Goal: Check status: Check status

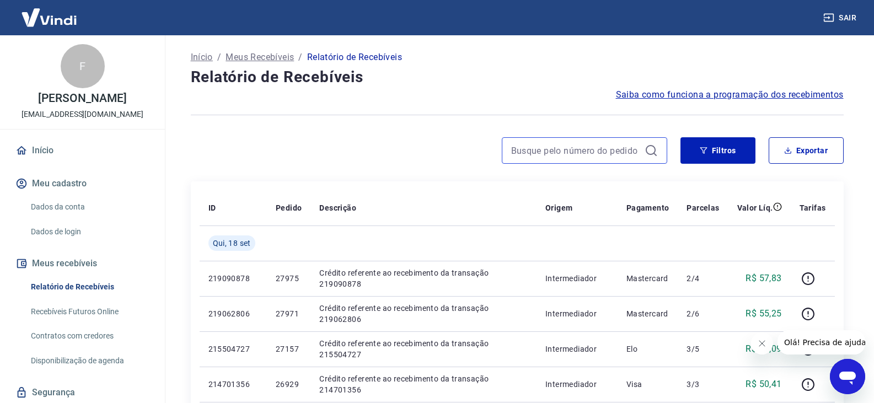
click at [532, 155] on input at bounding box center [575, 150] width 129 height 17
type input "28961"
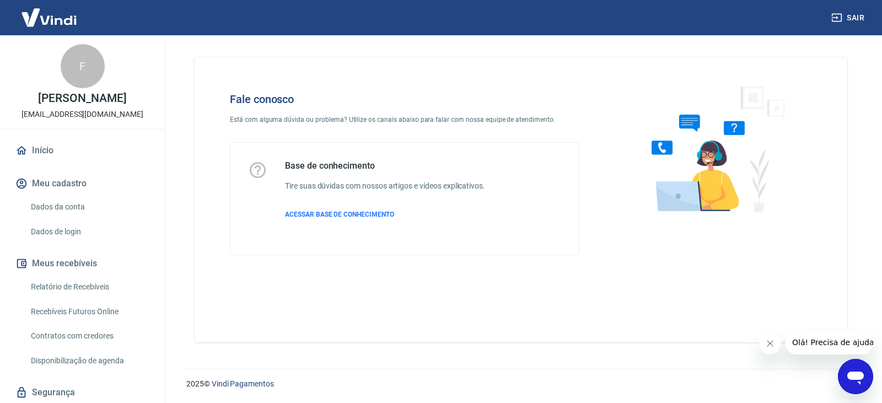
click at [847, 380] on icon "Abrir janela de mensagens" at bounding box center [856, 377] width 20 height 20
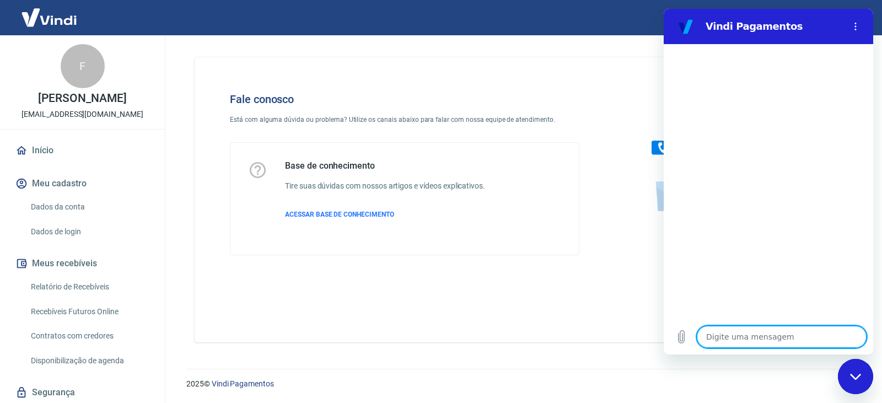
click at [731, 343] on textarea at bounding box center [782, 337] width 170 height 22
type textarea "f"
type textarea "x"
type textarea "fa"
type textarea "x"
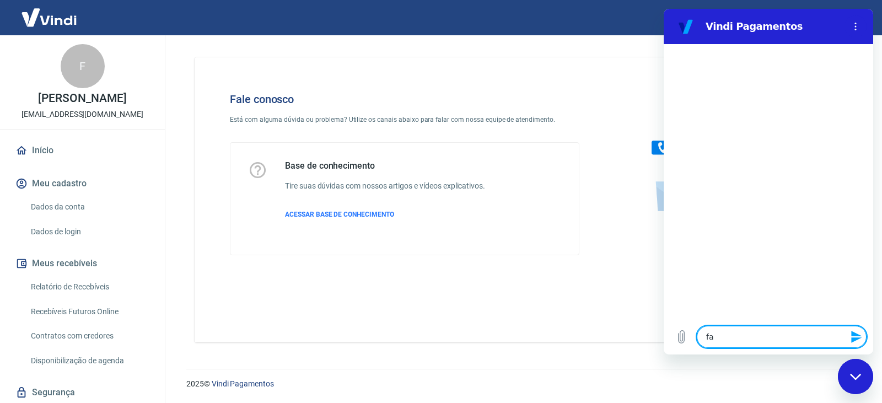
type textarea "fal"
type textarea "x"
type textarea "fala"
type textarea "x"
type textarea "falar"
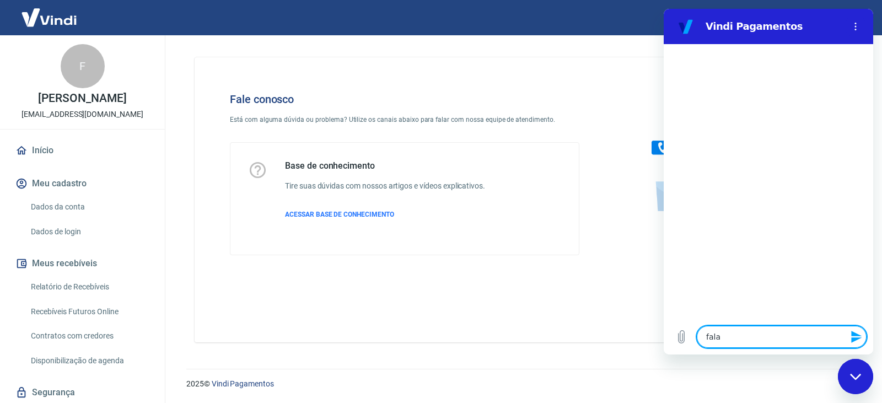
type textarea "x"
type textarea "falar"
type textarea "x"
type textarea "falar c"
type textarea "x"
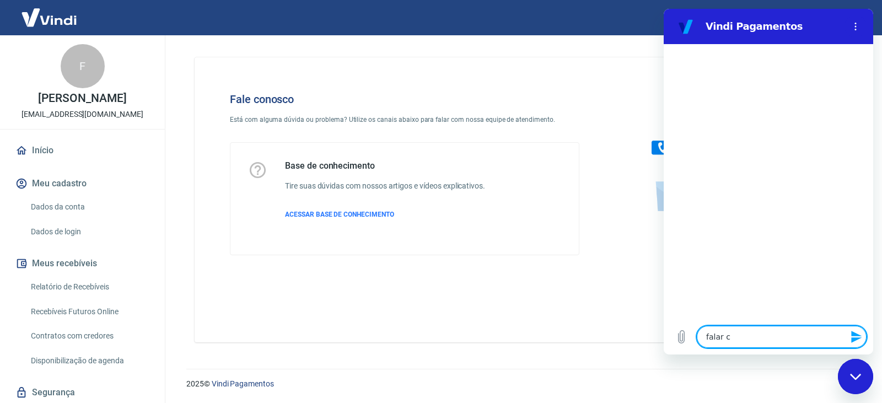
type textarea "falar co"
type textarea "x"
type textarea "falar com"
type textarea "x"
type textarea "falar com"
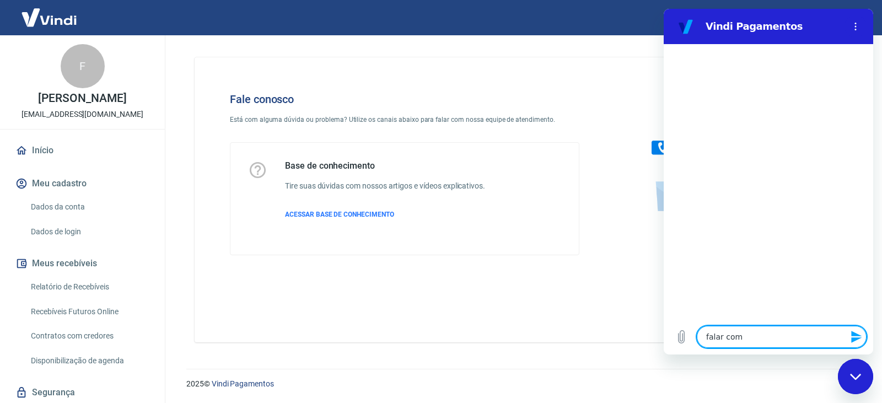
type textarea "x"
type textarea "falar com a"
type textarea "x"
type textarea "falar com at"
type textarea "x"
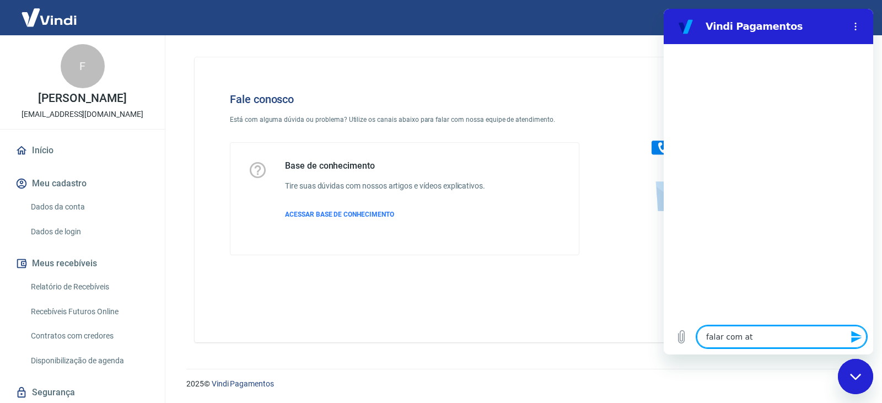
type textarea "falar com ate"
type textarea "x"
type textarea "falar com [GEOGRAPHIC_DATA]"
type textarea "x"
type textarea "falar com atend"
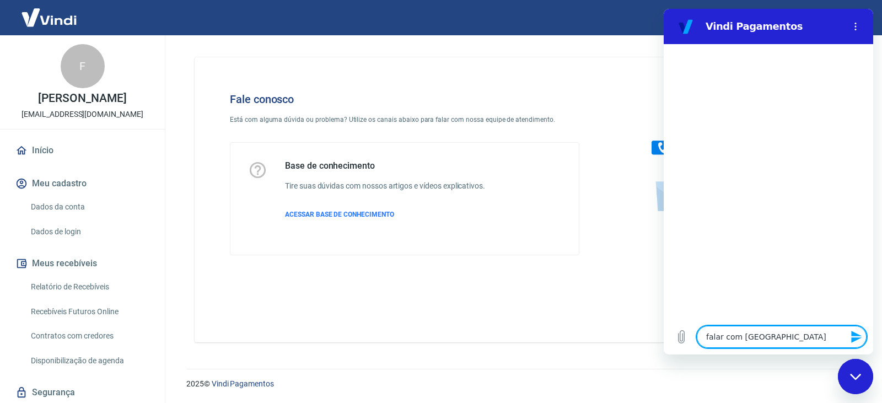
type textarea "x"
type textarea "falar com atende"
type textarea "x"
type textarea "falar com atenden"
type textarea "x"
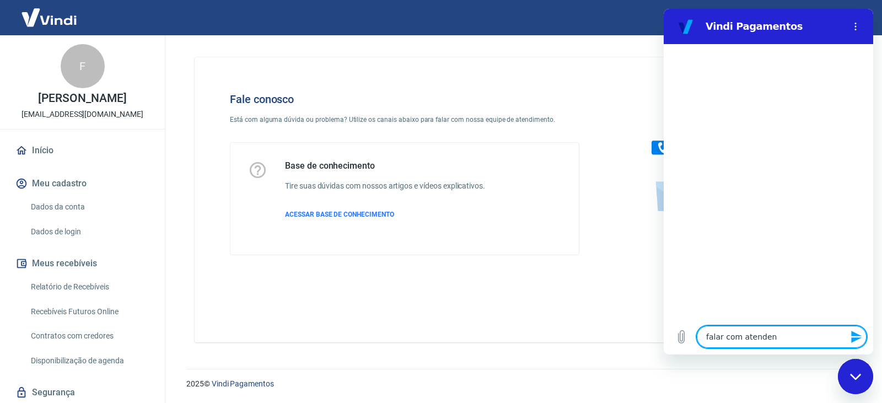
type textarea "falar com atendent"
type textarea "x"
type textarea "falar com atendente"
type textarea "x"
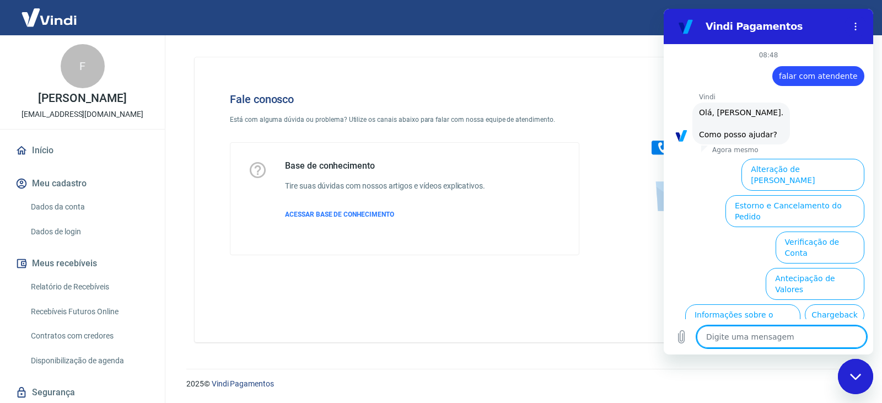
scroll to position [66, 0]
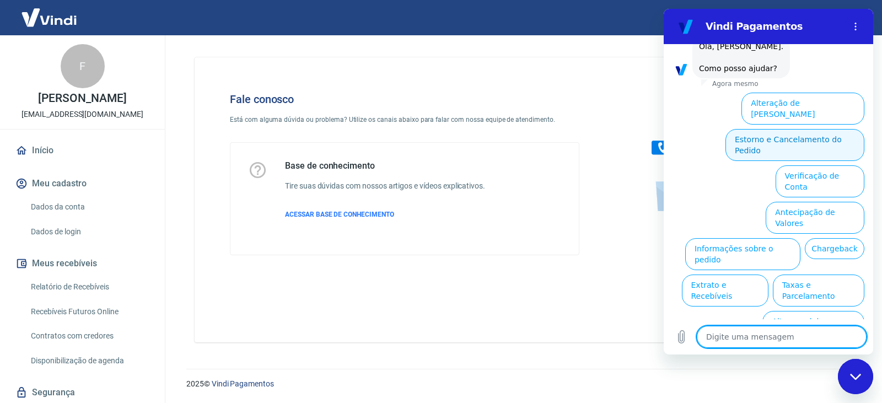
click at [775, 132] on button "Estorno e Cancelamento do Pedido" at bounding box center [795, 145] width 139 height 32
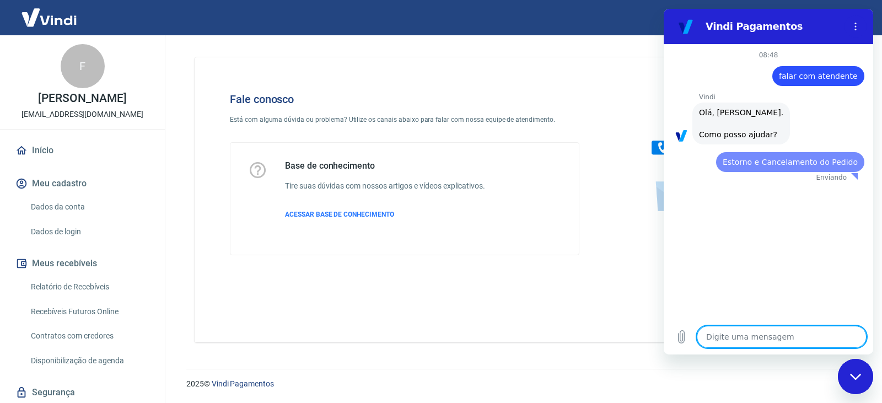
scroll to position [0, 0]
type textarea "x"
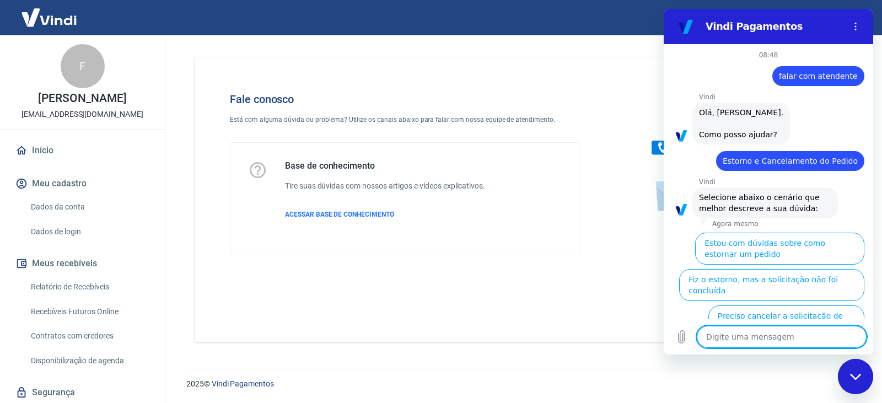
scroll to position [97, 0]
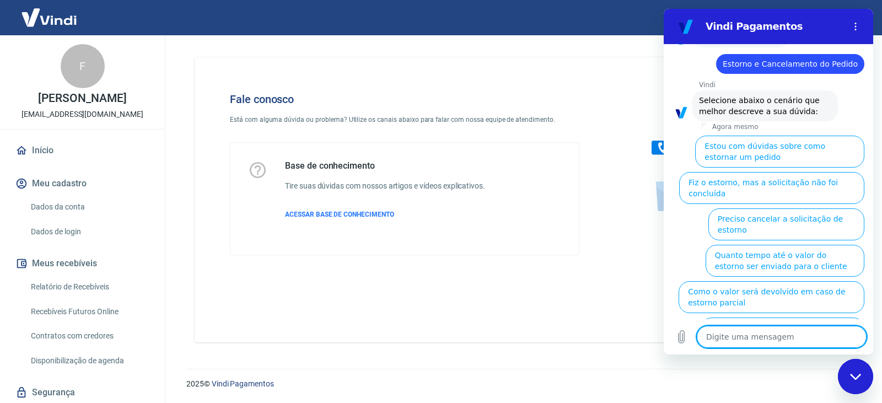
type textarea "f"
type textarea "x"
type textarea "fa"
type textarea "x"
type textarea "fal"
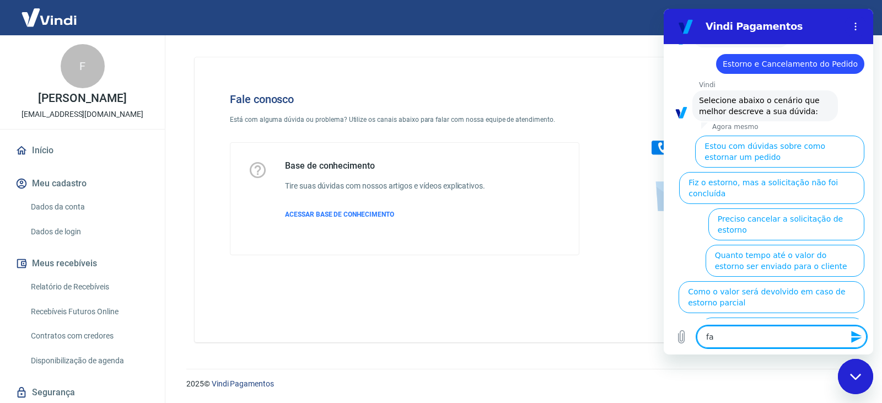
type textarea "x"
type textarea "fala"
type textarea "x"
type textarea "falar"
type textarea "x"
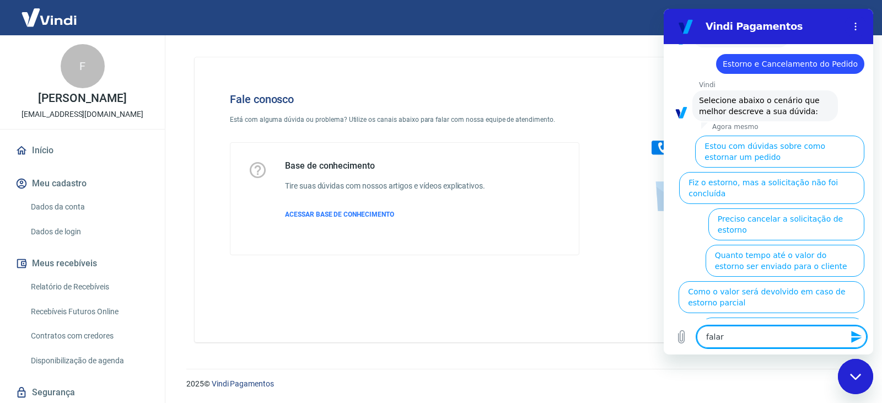
type textarea "falar"
type textarea "x"
type textarea "falar c"
type textarea "x"
type textarea "falar co"
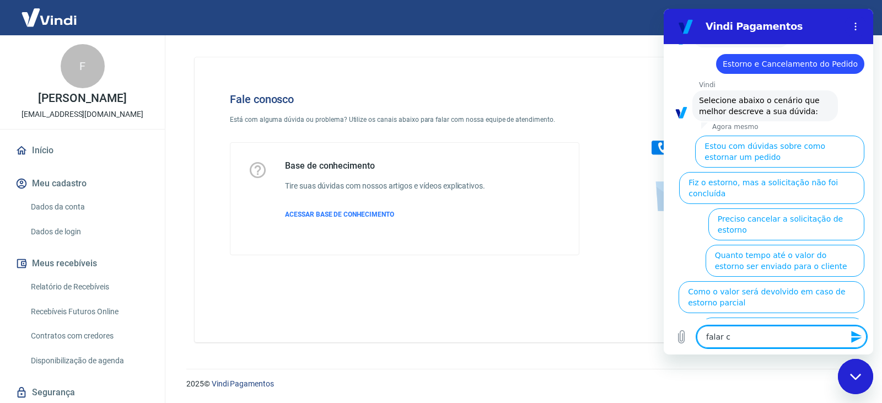
type textarea "x"
type textarea "falar com"
type textarea "x"
type textarea "falar com"
type textarea "x"
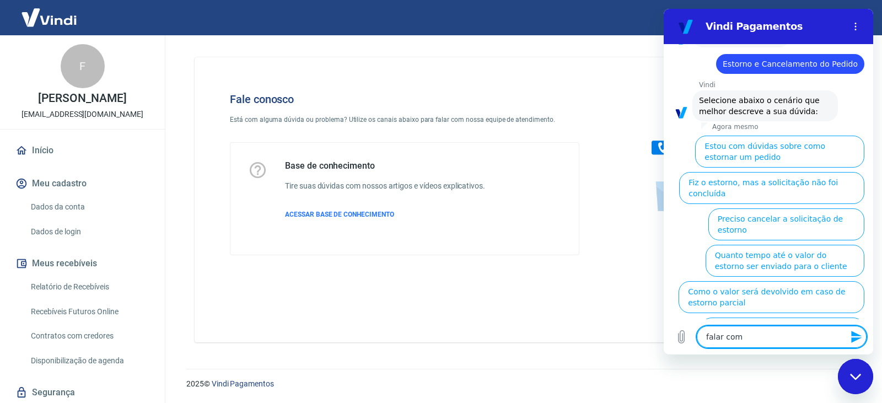
type textarea "falar com a"
type textarea "x"
type textarea "falar com at"
type textarea "x"
type textarea "falar com ate"
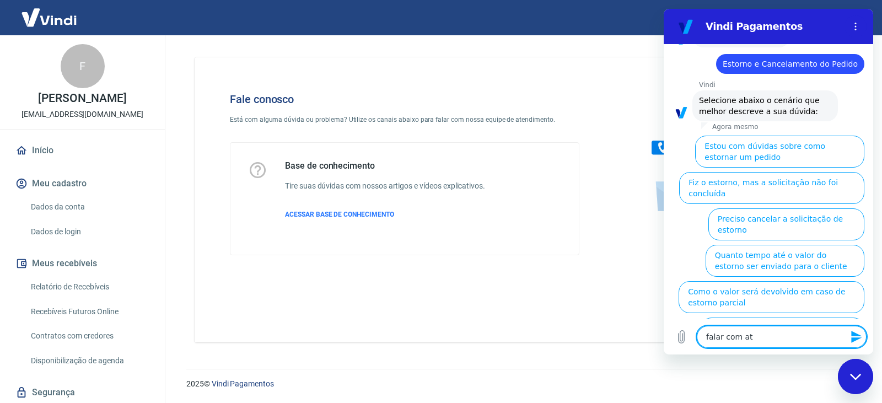
type textarea "x"
type textarea "falar com [GEOGRAPHIC_DATA]"
type textarea "x"
type textarea "falar com atend"
type textarea "x"
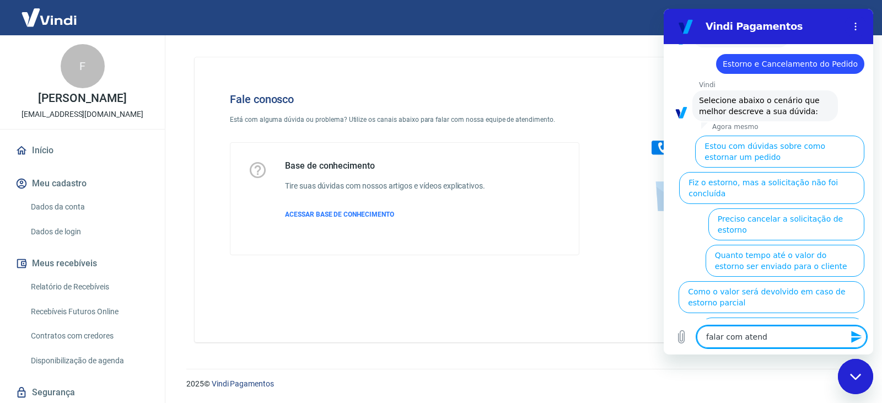
type textarea "falar com atende"
type textarea "x"
type textarea "falar com atenden"
type textarea "x"
type textarea "falar com atendent"
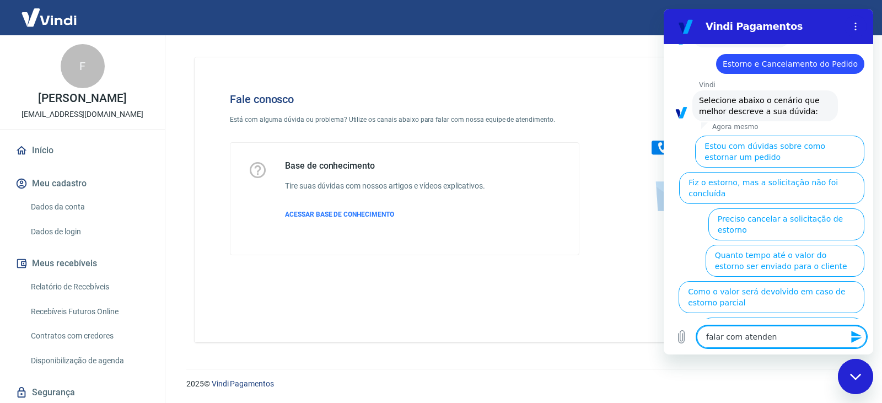
type textarea "x"
type textarea "falar com atendente"
type textarea "x"
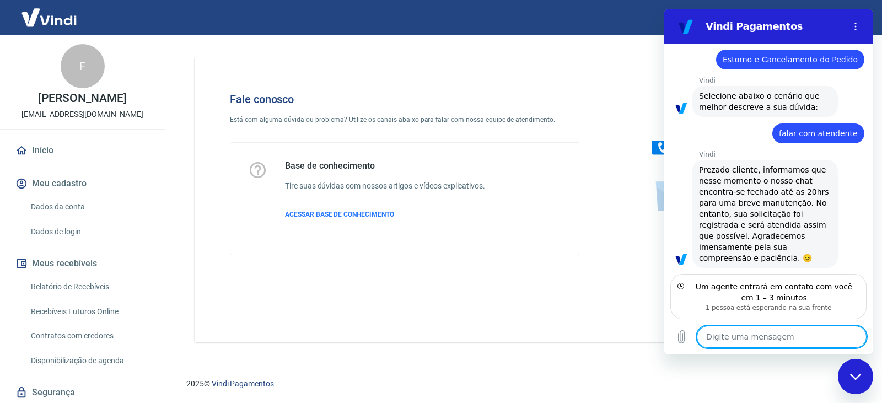
scroll to position [151, 0]
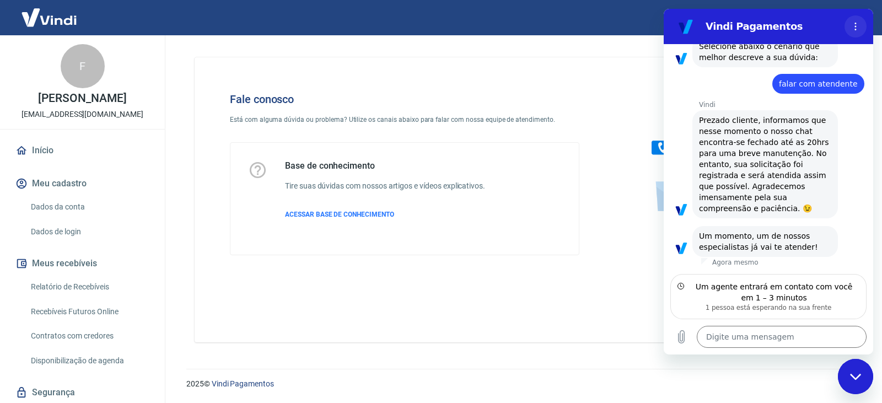
click at [857, 25] on icon "Menu de opções" at bounding box center [855, 26] width 9 height 9
click at [316, 276] on div "Fale conosco Está com alguma dúvida ou problema? Utilize os canais abaixo para …" at bounding box center [521, 199] width 653 height 285
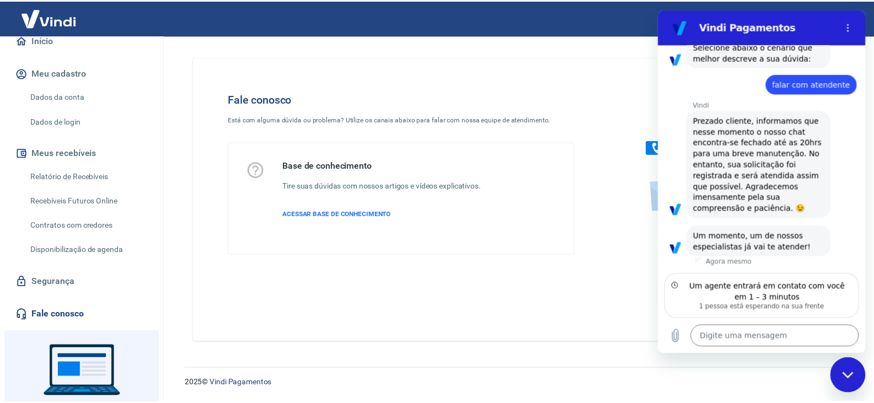
scroll to position [0, 0]
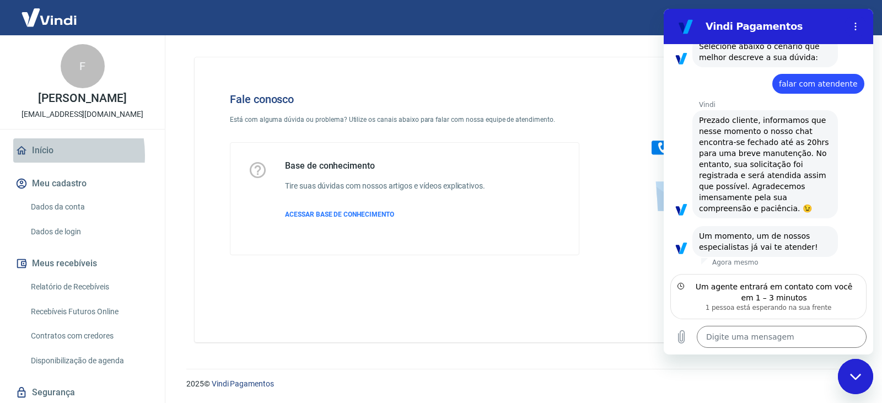
click at [27, 155] on icon at bounding box center [21, 150] width 12 height 12
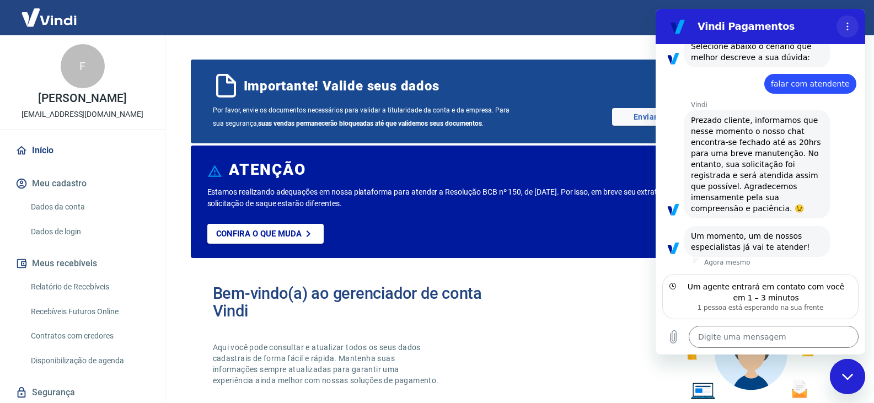
click at [846, 28] on icon "Menu de opções" at bounding box center [847, 26] width 9 height 9
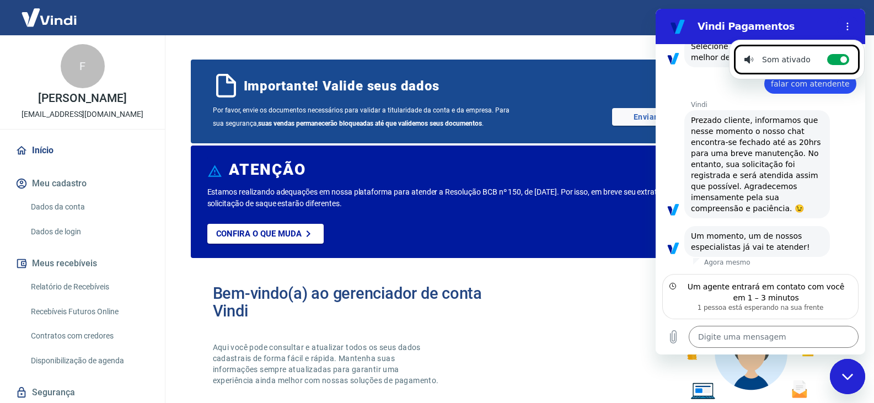
click at [841, 395] on div "Bem-vindo(a) ao gerenciador de conta Vindi Aqui você pode consultar e atualizar…" at bounding box center [517, 345] width 653 height 157
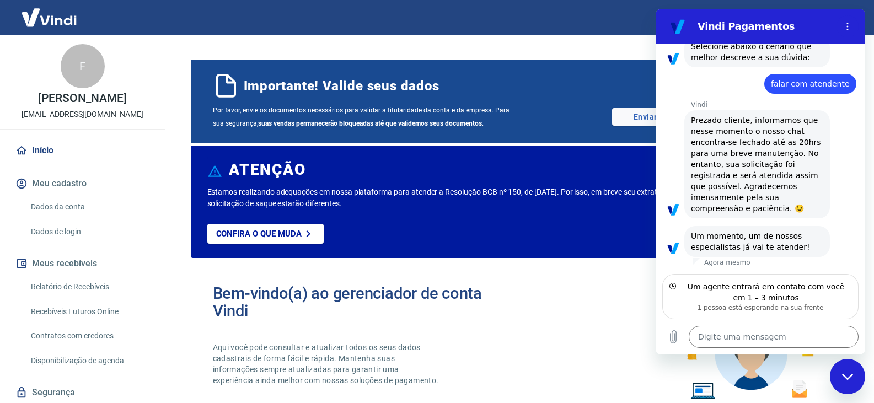
click at [840, 382] on div "Fechar janela de mensagens" at bounding box center [847, 376] width 33 height 33
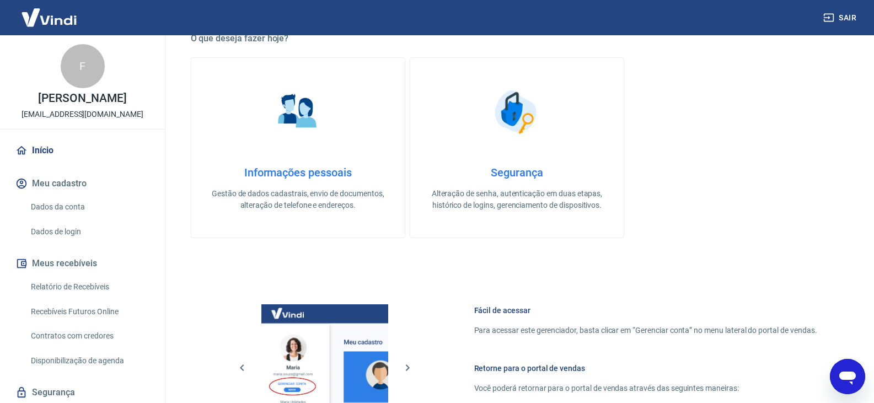
scroll to position [221, 0]
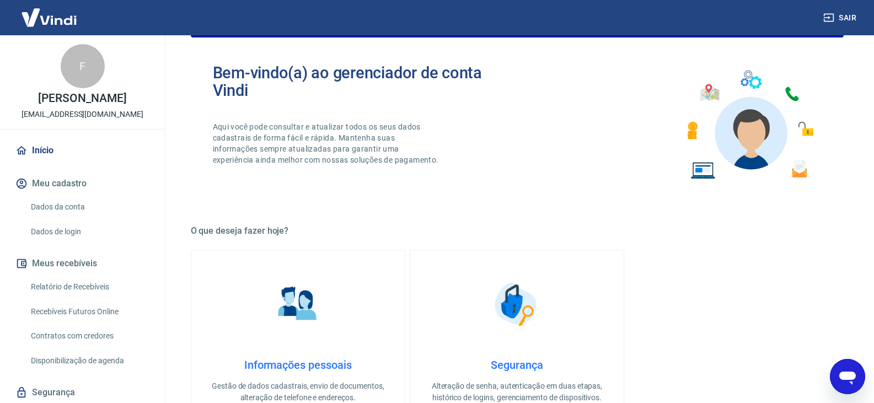
click at [69, 23] on img at bounding box center [49, 18] width 72 height 34
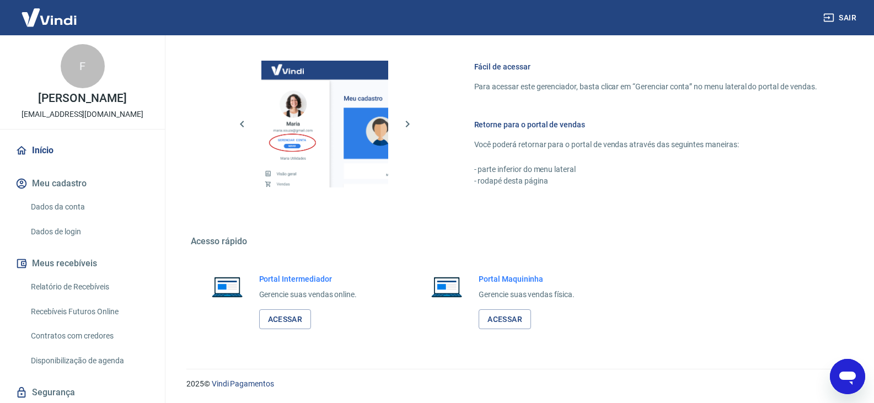
type textarea "x"
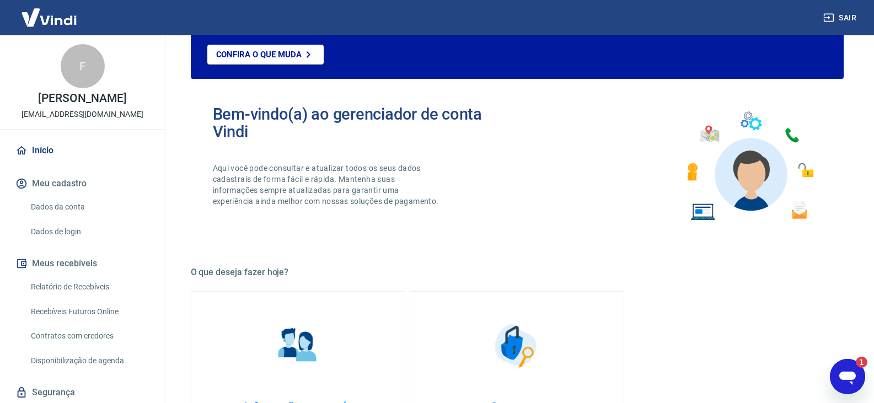
scroll to position [160, 0]
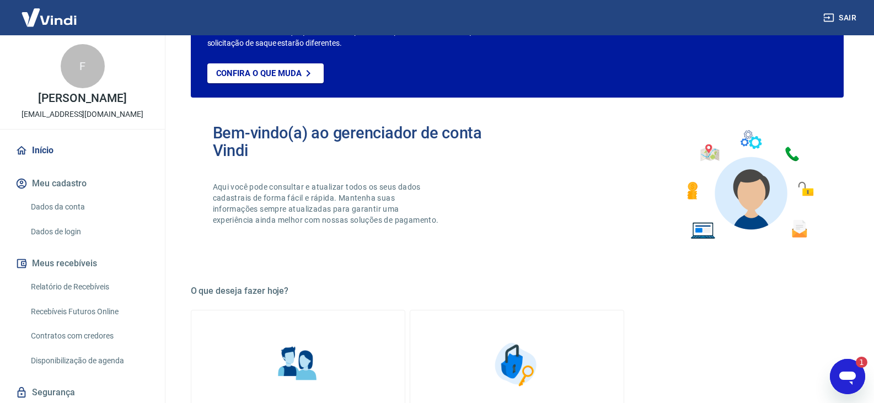
click at [74, 288] on link "Relatório de Recebíveis" at bounding box center [88, 287] width 125 height 23
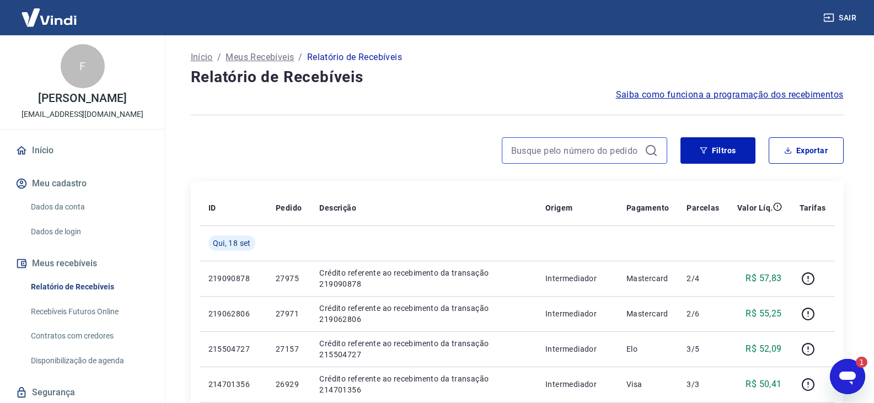
click at [565, 158] on input at bounding box center [575, 150] width 129 height 17
type input "28961"
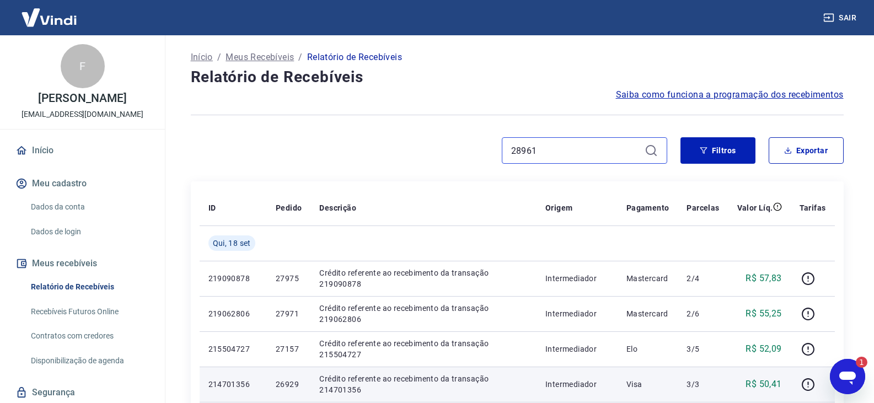
click at [562, 150] on input "28961" at bounding box center [575, 150] width 129 height 17
